Goal: Information Seeking & Learning: Find specific fact

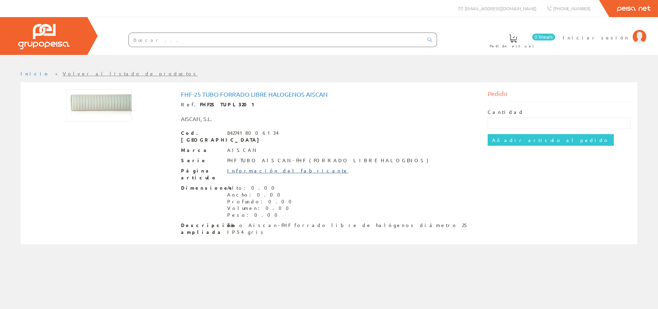
click at [270, 167] on link "Información del fabricante" at bounding box center [287, 170] width 121 height 6
drag, startPoint x: 318, startPoint y: 94, endPoint x: 182, endPoint y: 94, distance: 135.8
click at [182, 94] on h1 "Fhf-25 Tubo Forrado Libre Halogenos Aiscan" at bounding box center [329, 94] width 297 height 7
copy h1 "Fhf-25 Tubo Forrado Libre Halogenos Aiscan"
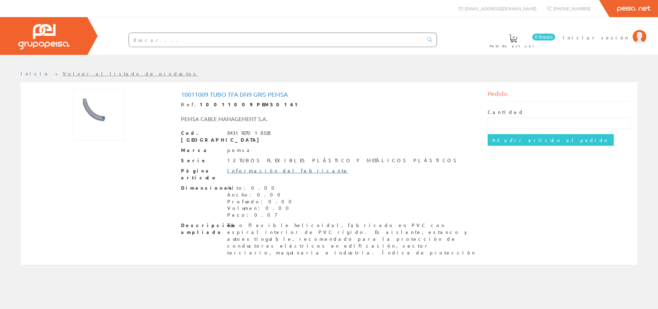
click at [274, 167] on link "Información del fabricante" at bounding box center [287, 170] width 121 height 6
